Goal: Browse casually: Explore the website without a specific task or goal

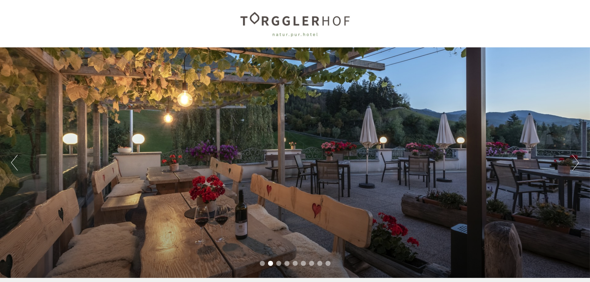
click at [573, 165] on button "Next" at bounding box center [575, 163] width 7 height 16
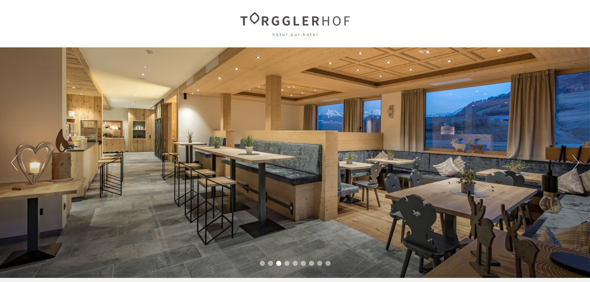
click at [573, 165] on button "Next" at bounding box center [575, 163] width 7 height 16
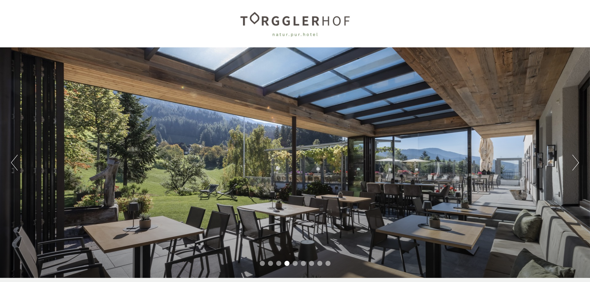
click at [573, 165] on button "Next" at bounding box center [575, 163] width 7 height 16
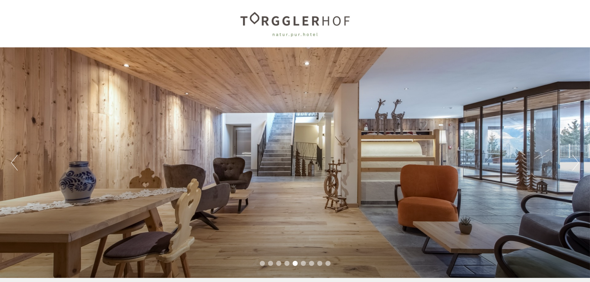
click at [573, 165] on button "Next" at bounding box center [575, 163] width 7 height 16
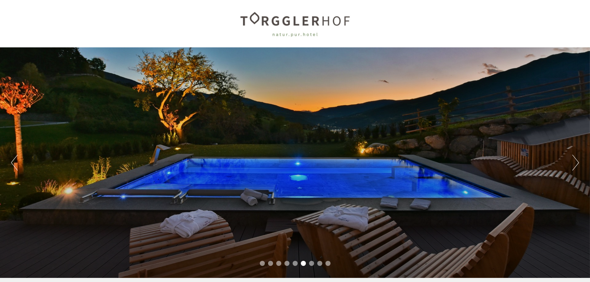
click at [573, 165] on button "Next" at bounding box center [575, 163] width 7 height 16
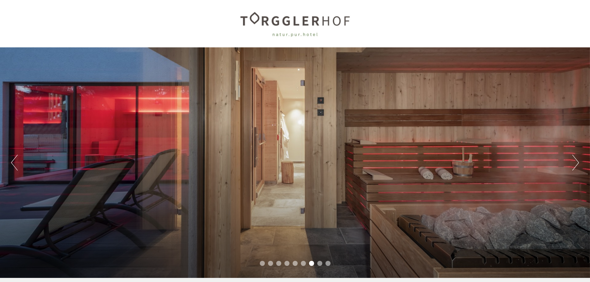
click at [573, 165] on button "Next" at bounding box center [575, 163] width 7 height 16
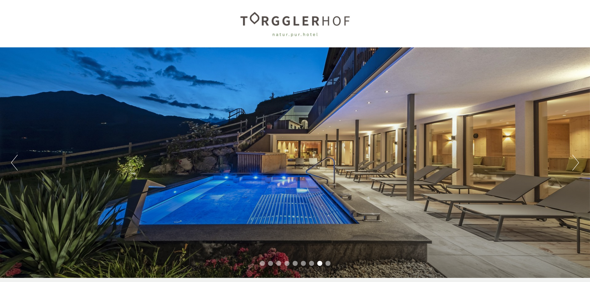
click at [573, 165] on button "Next" at bounding box center [575, 163] width 7 height 16
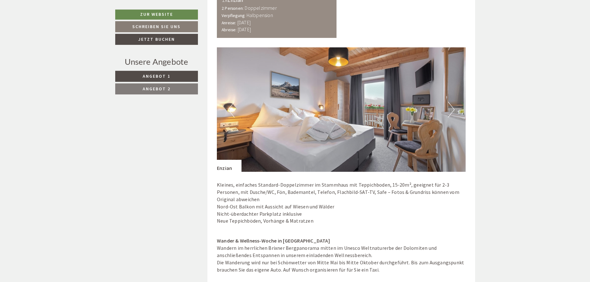
scroll to position [579, 0]
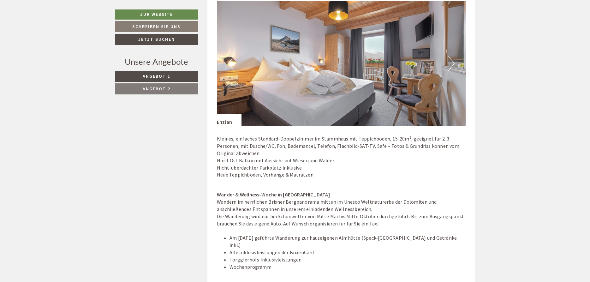
click at [452, 62] on button "Next" at bounding box center [451, 64] width 7 height 16
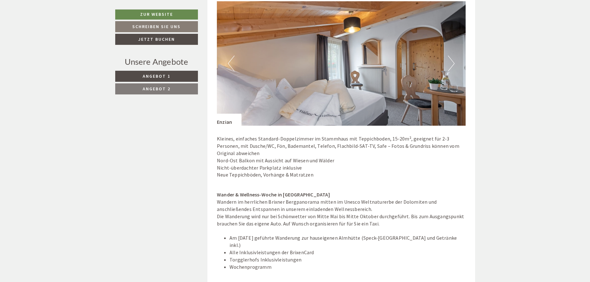
click at [452, 62] on button "Next" at bounding box center [451, 64] width 7 height 16
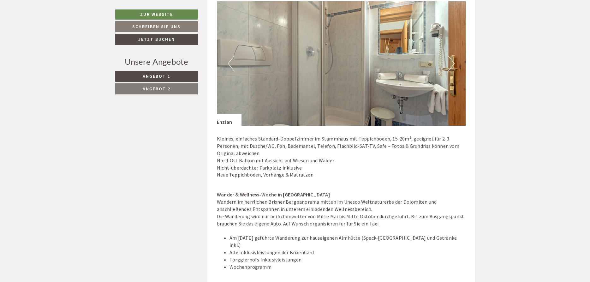
click at [452, 62] on button "Next" at bounding box center [451, 64] width 7 height 16
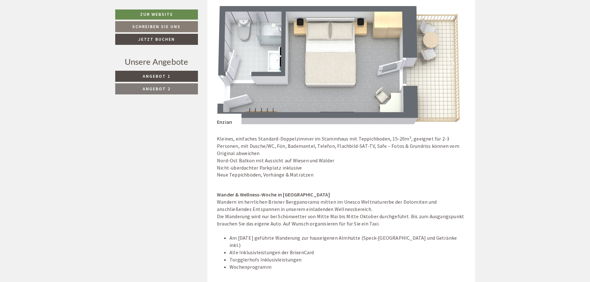
click at [452, 62] on button "Next" at bounding box center [451, 64] width 7 height 16
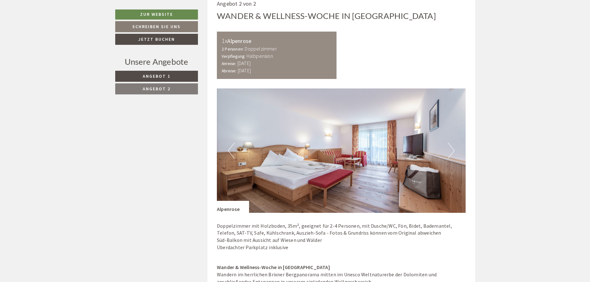
scroll to position [1094, 0]
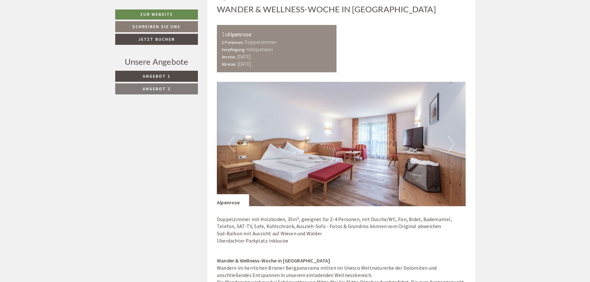
click at [452, 138] on button "Next" at bounding box center [451, 144] width 7 height 16
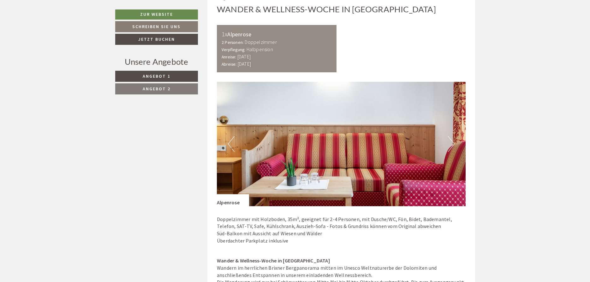
click at [452, 138] on button "Next" at bounding box center [451, 144] width 7 height 16
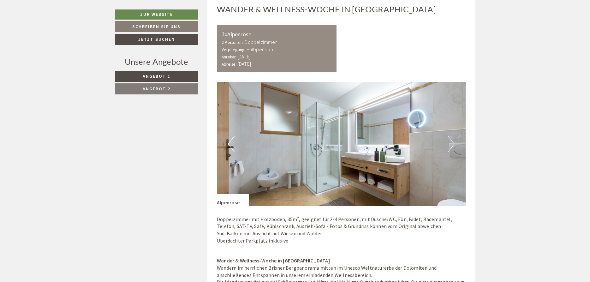
click at [452, 138] on button "Next" at bounding box center [451, 144] width 7 height 16
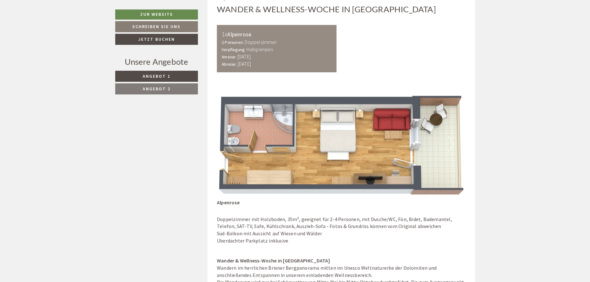
click at [452, 138] on button "Next" at bounding box center [451, 144] width 7 height 16
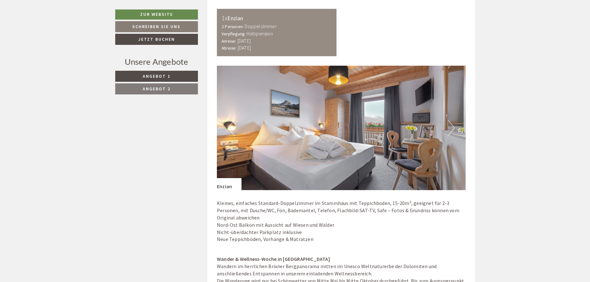
scroll to position [386, 0]
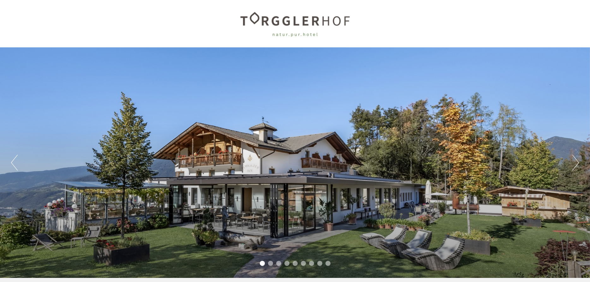
click at [573, 160] on button "Next" at bounding box center [575, 163] width 7 height 16
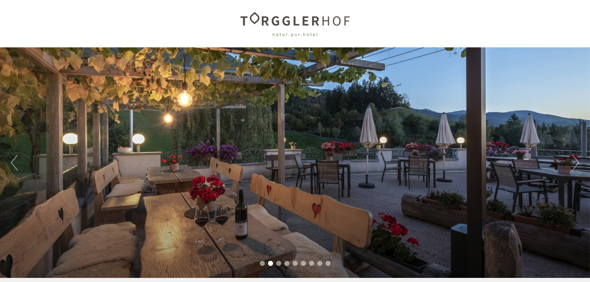
click at [573, 160] on button "Next" at bounding box center [575, 163] width 7 height 16
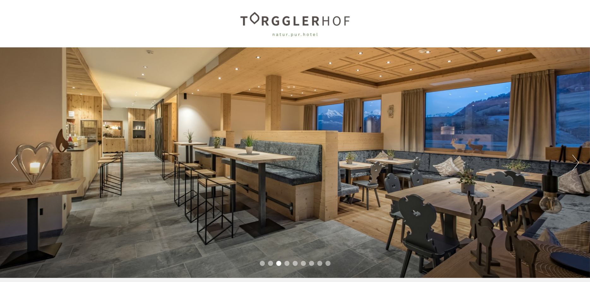
click at [573, 160] on button "Next" at bounding box center [575, 163] width 7 height 16
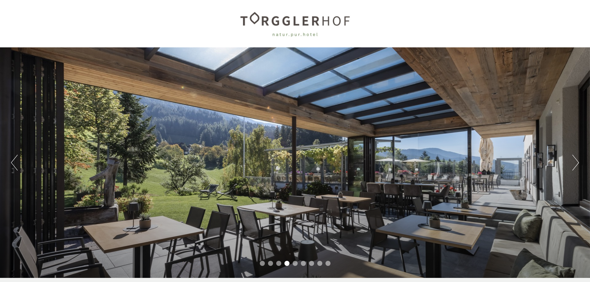
click at [573, 160] on button "Next" at bounding box center [575, 163] width 7 height 16
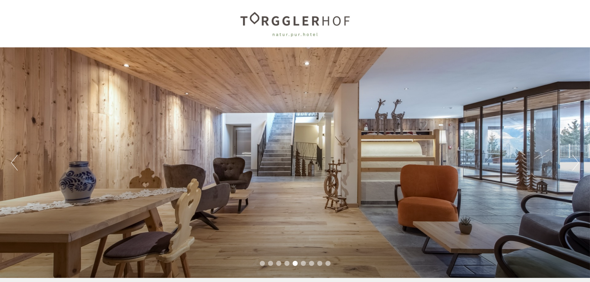
click at [573, 160] on button "Next" at bounding box center [575, 163] width 7 height 16
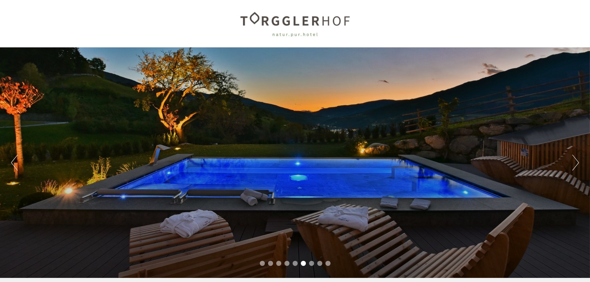
click at [573, 160] on button "Next" at bounding box center [575, 163] width 7 height 16
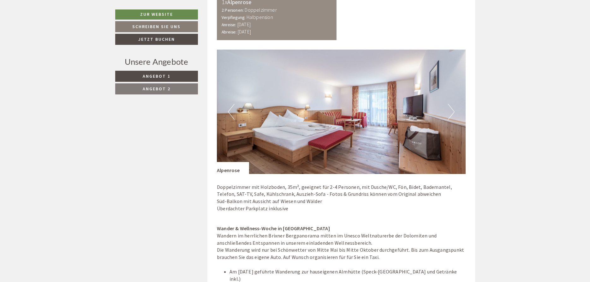
scroll to position [1030, 0]
